Goal: Navigation & Orientation: Find specific page/section

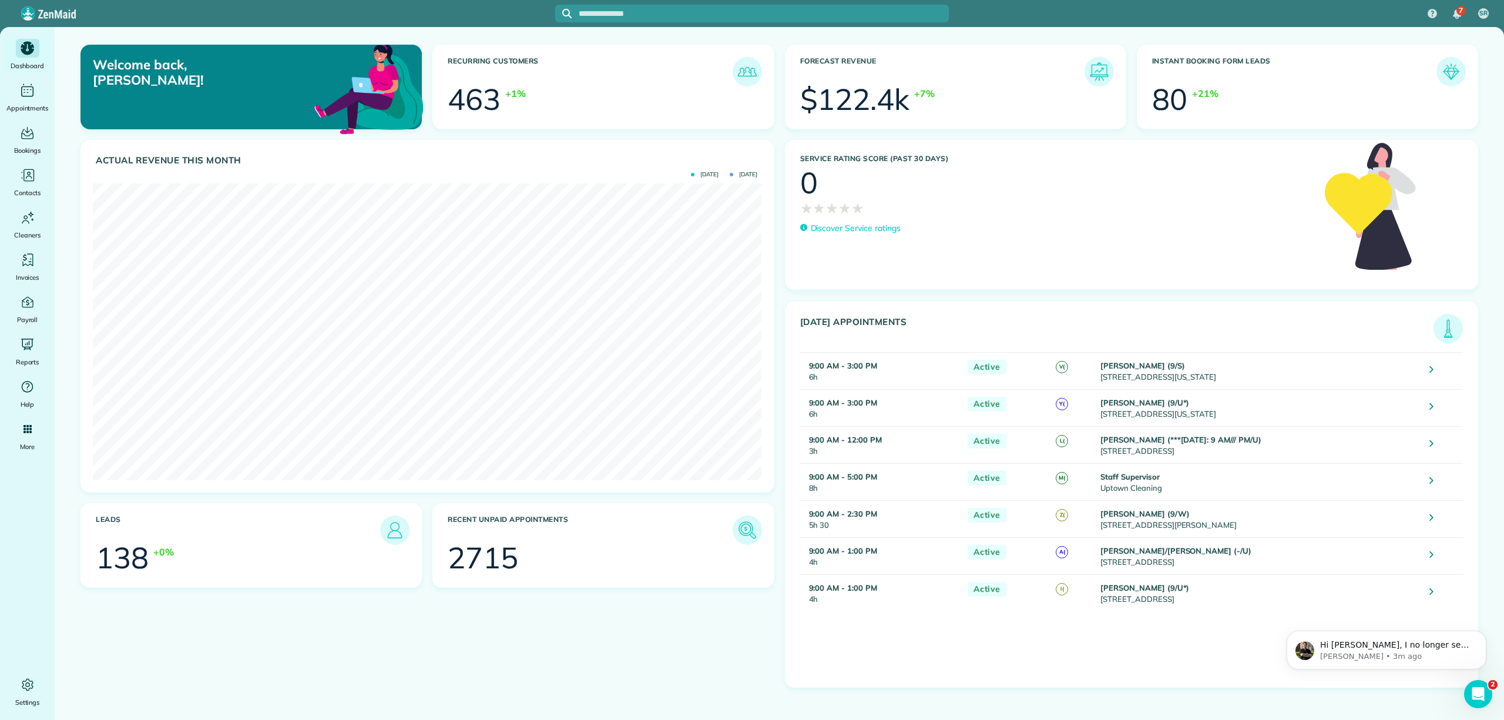
scroll to position [297, 669]
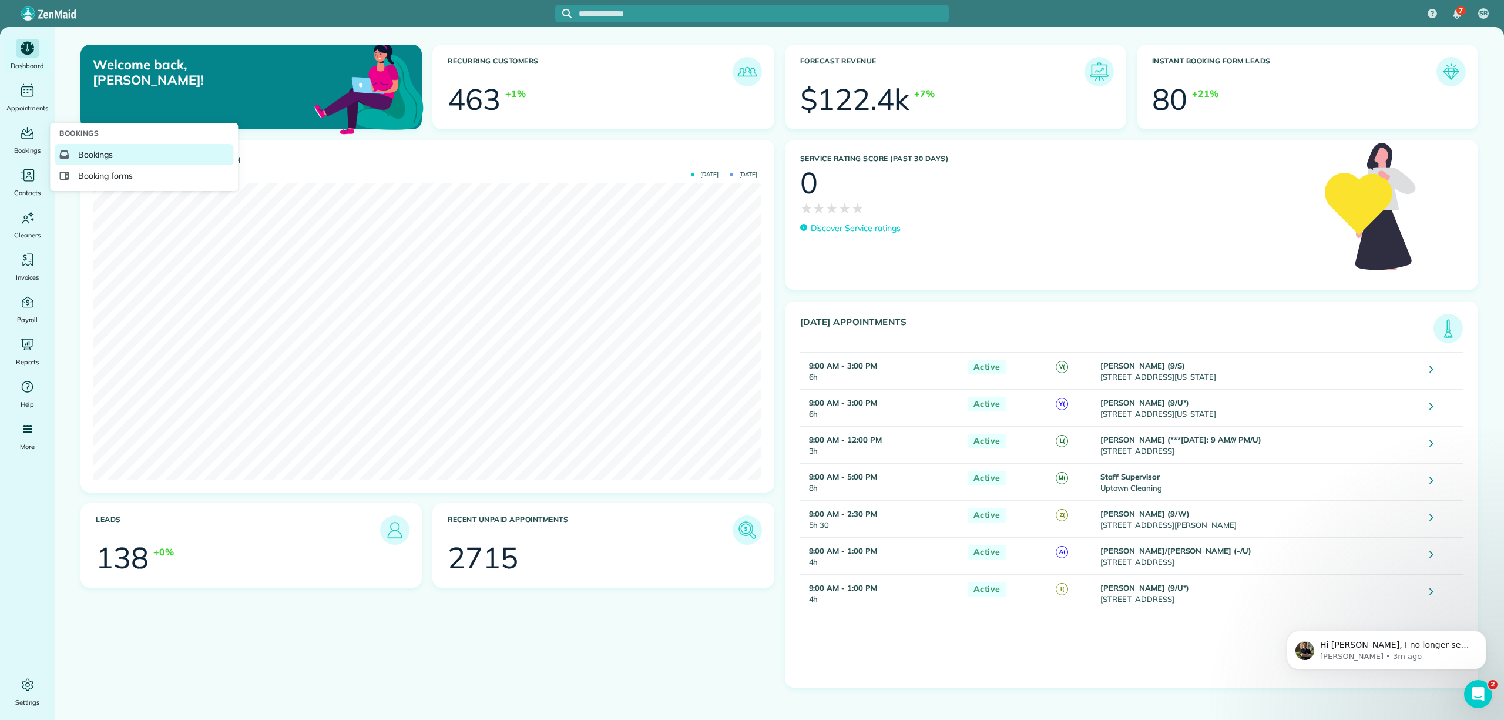
click at [99, 149] on span "Bookings" at bounding box center [95, 155] width 35 height 12
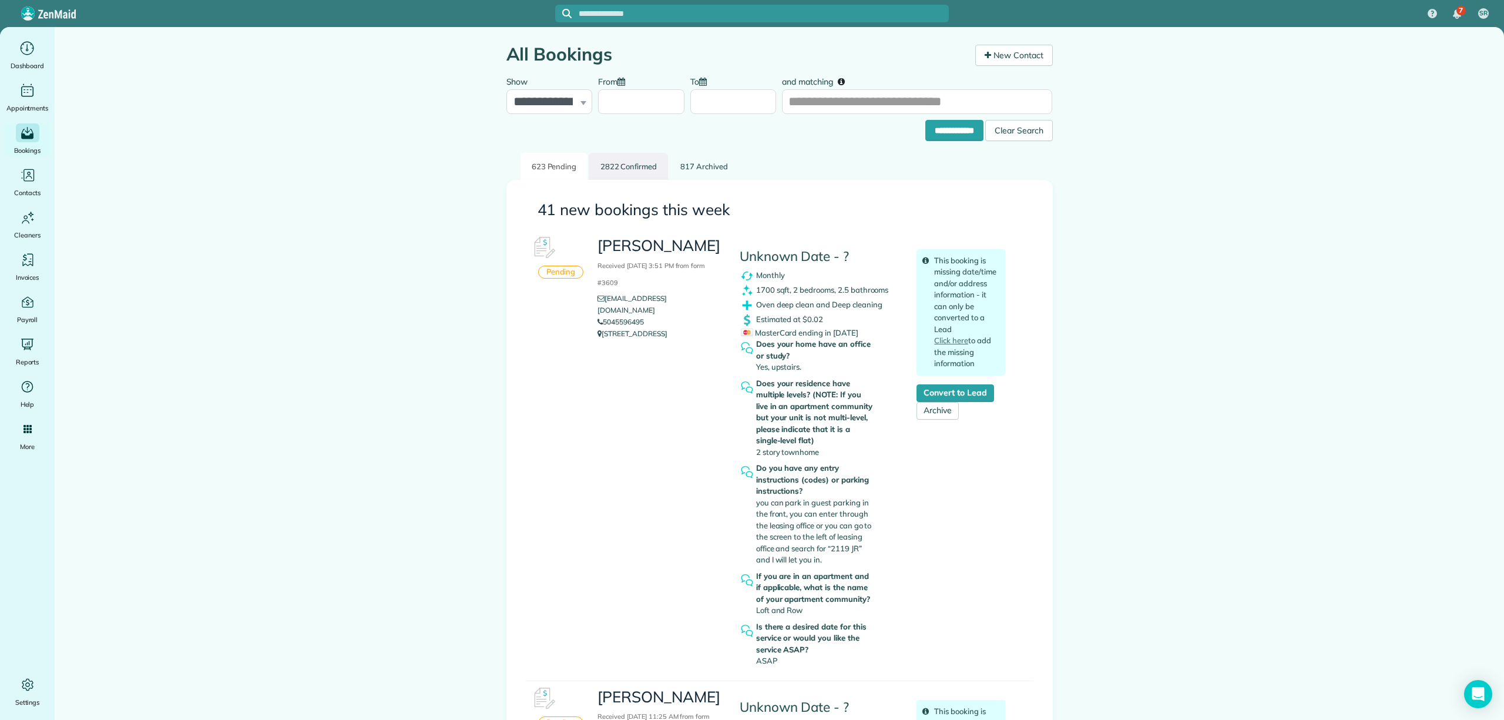
click at [633, 166] on link "2822 Confirmed" at bounding box center [628, 167] width 79 height 28
